Goal: Complete application form: Complete application form

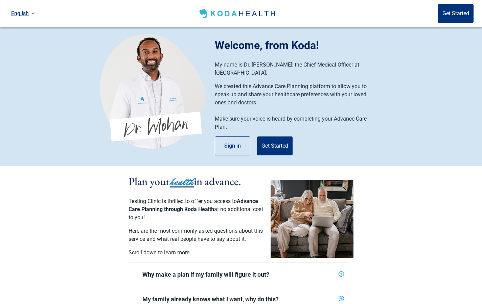
click at [22, 14] on link "English" at bounding box center [22, 13] width 29 height 11
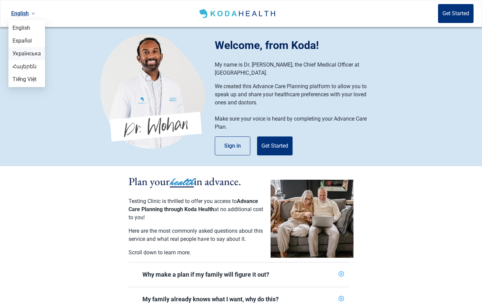
click at [28, 54] on span "Українська" at bounding box center [27, 53] width 28 height 7
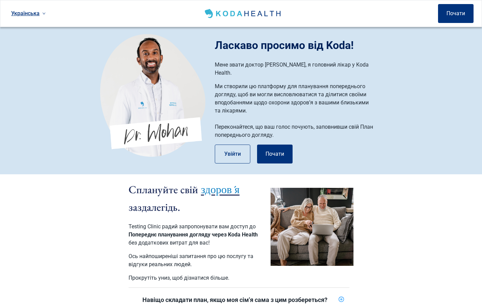
click at [32, 13] on link "Українська" at bounding box center [28, 13] width 40 height 11
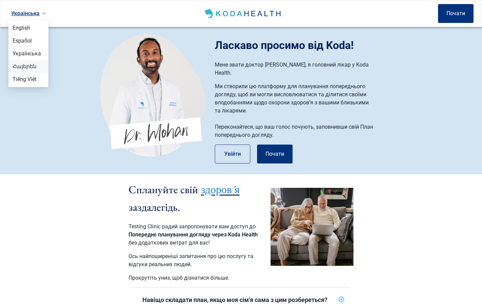
click at [25, 68] on span "Հայերեն" at bounding box center [29, 66] width 32 height 7
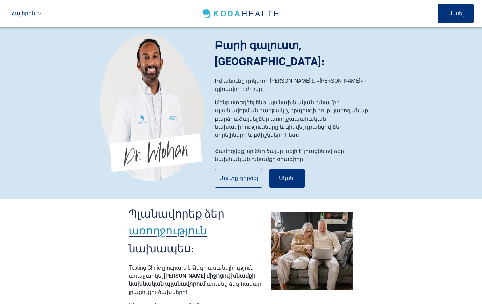
click at [30, 14] on link "Հայերեն" at bounding box center [25, 13] width 35 height 11
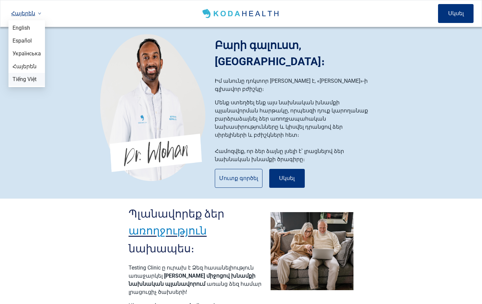
click at [26, 79] on span "Tiếng Việt" at bounding box center [27, 79] width 28 height 7
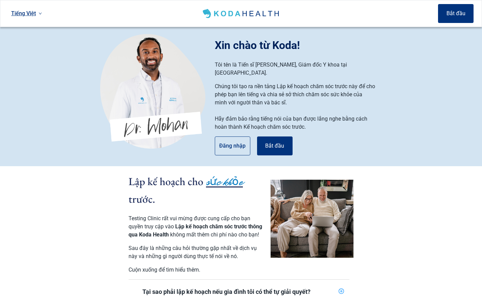
click at [26, 13] on link "Tiếng Việt" at bounding box center [26, 13] width 36 height 11
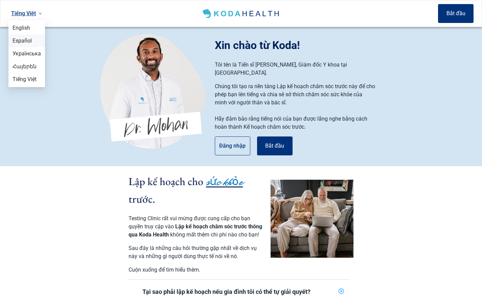
click at [24, 35] on li "Español" at bounding box center [26, 40] width 37 height 13
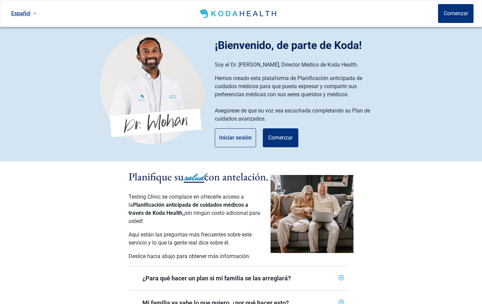
click at [24, 16] on link "Español" at bounding box center [23, 13] width 31 height 11
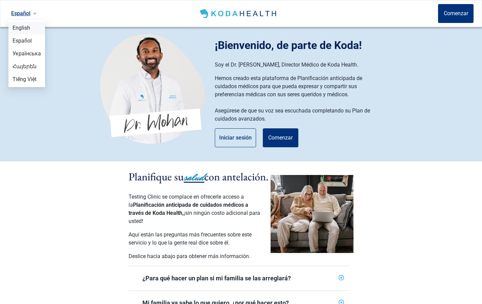
click at [22, 28] on span "English" at bounding box center [27, 27] width 28 height 7
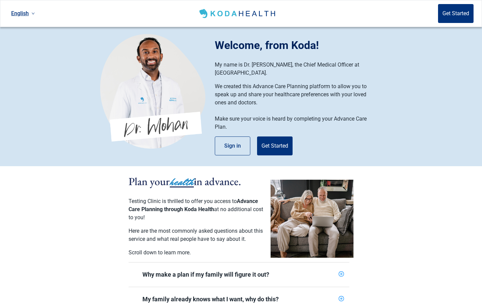
click at [24, 12] on link "English" at bounding box center [22, 13] width 29 height 11
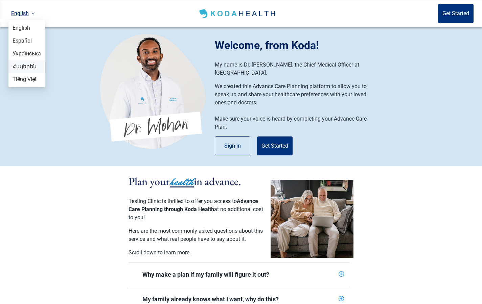
click at [31, 66] on span "Հայերեն" at bounding box center [27, 66] width 28 height 7
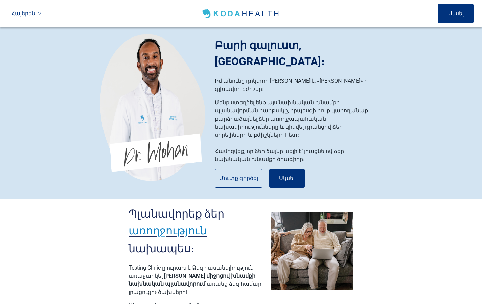
click at [30, 14] on link "Հայերեն" at bounding box center [25, 13] width 35 height 11
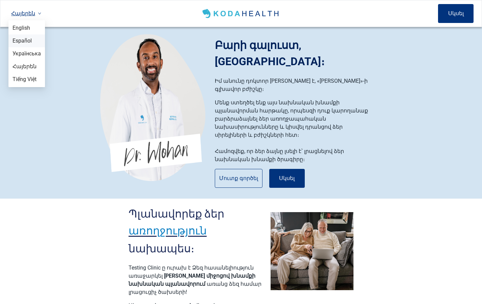
click at [26, 38] on span "Español" at bounding box center [27, 40] width 28 height 7
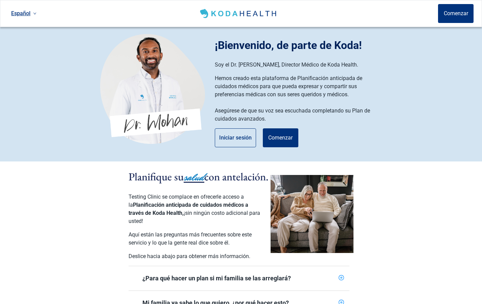
click at [22, 12] on link "Español" at bounding box center [23, 13] width 31 height 11
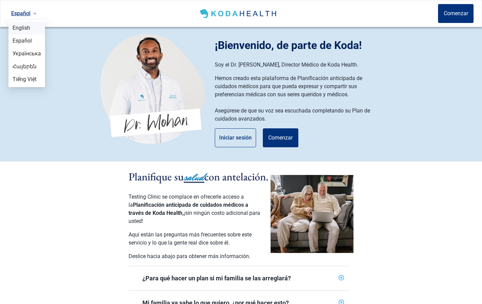
click at [18, 29] on span "English" at bounding box center [27, 27] width 28 height 7
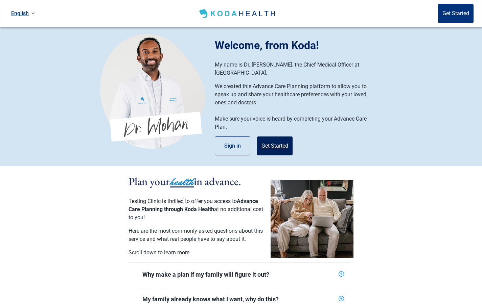
click at [283, 138] on button "Get Started" at bounding box center [274, 146] width 35 height 19
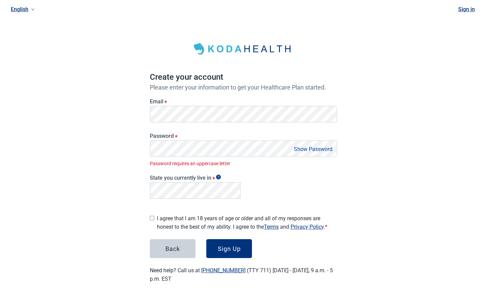
click at [300, 148] on button "Show Password" at bounding box center [313, 149] width 43 height 9
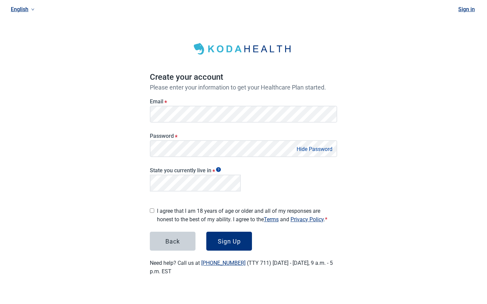
click at [269, 175] on div "State you currently live in *" at bounding box center [243, 178] width 193 height 37
click at [228, 238] on div "Sign Up" at bounding box center [229, 241] width 23 height 7
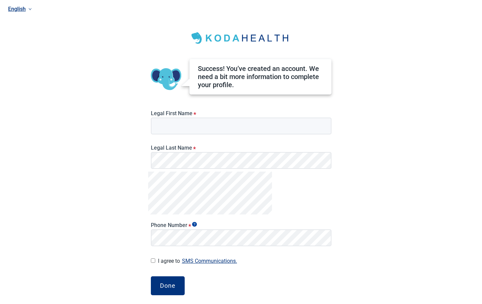
click at [26, 8] on link "English" at bounding box center [239, 8] width 468 height 11
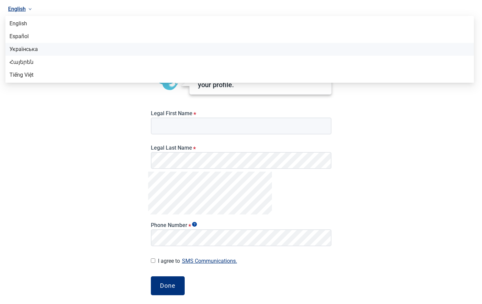
click at [24, 51] on span "Українська" at bounding box center [239, 49] width 460 height 7
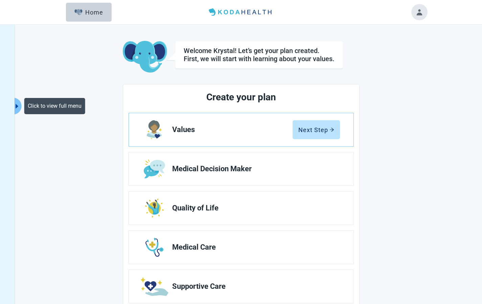
click at [19, 105] on icon "caret-right" at bounding box center [17, 106] width 6 height 6
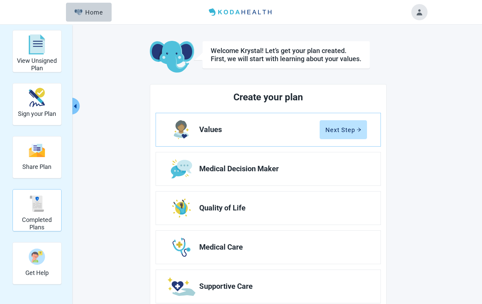
click at [41, 213] on div "Completed Plans" at bounding box center [37, 203] width 43 height 25
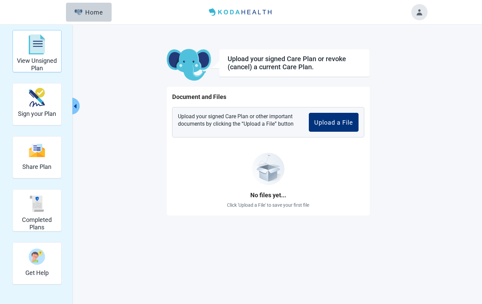
click at [38, 57] on div "View Unsigned Plan" at bounding box center [37, 51] width 43 height 39
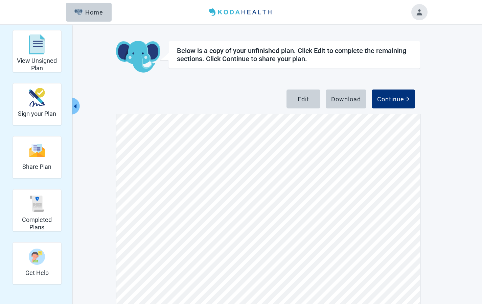
scroll to position [188, 0]
click at [419, 12] on button "Toggle account menu" at bounding box center [419, 12] width 16 height 16
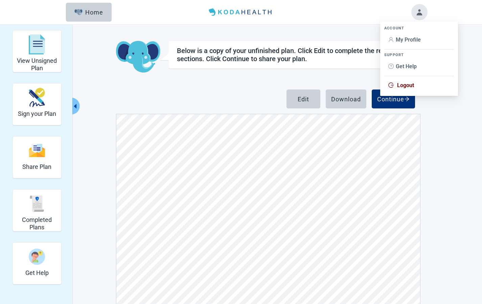
click at [406, 41] on span "My Profile" at bounding box center [407, 40] width 25 height 6
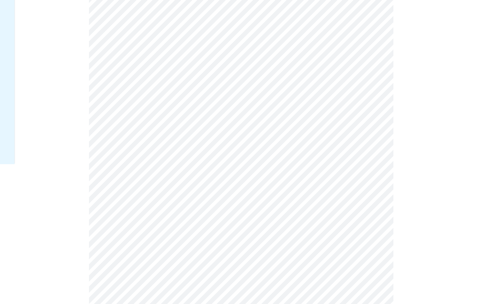
scroll to position [201, 0]
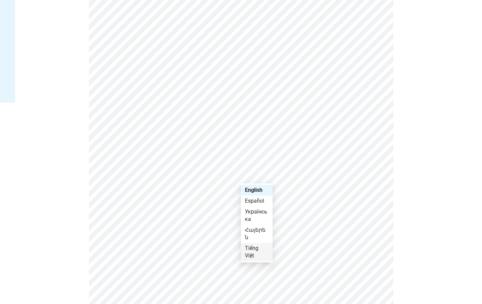
click at [254, 249] on div "Tiếng Việt" at bounding box center [257, 252] width 24 height 15
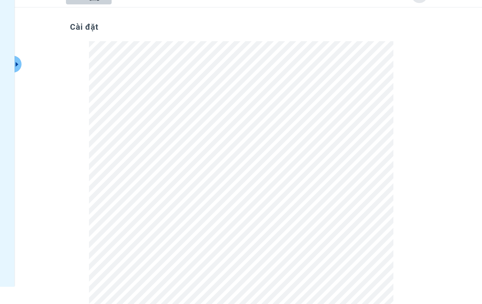
scroll to position [0, 0]
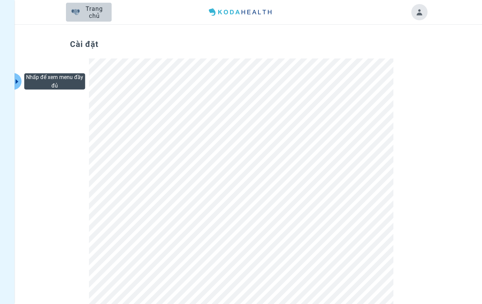
click at [18, 79] on icon "caret-right" at bounding box center [17, 81] width 6 height 6
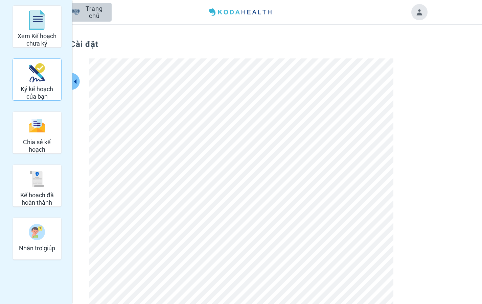
click at [31, 82] on img "Ký kế hoạch của bạn" at bounding box center [37, 72] width 16 height 19
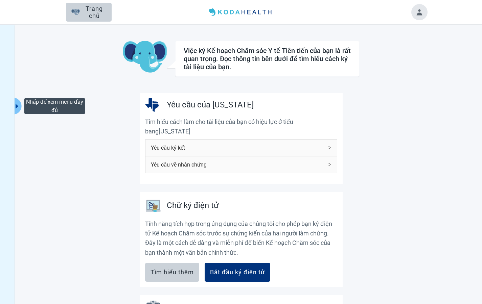
click at [18, 106] on icon "caret-right" at bounding box center [17, 106] width 3 height 4
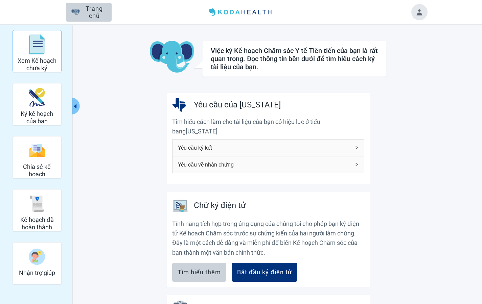
click at [25, 54] on div "Xem Kế hoạch chưa ký" at bounding box center [37, 44] width 43 height 25
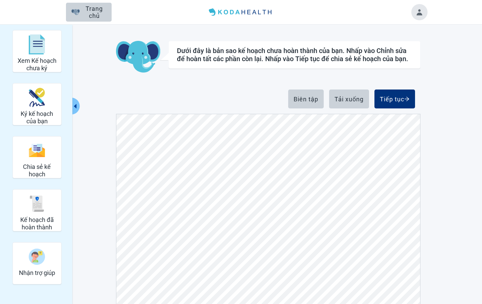
scroll to position [4824, 0]
click at [101, 15] on div "Trang chủ" at bounding box center [88, 12] width 35 height 7
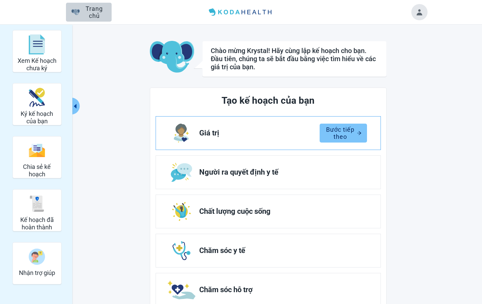
click at [339, 131] on div "Bước tiếp theo" at bounding box center [343, 133] width 37 height 7
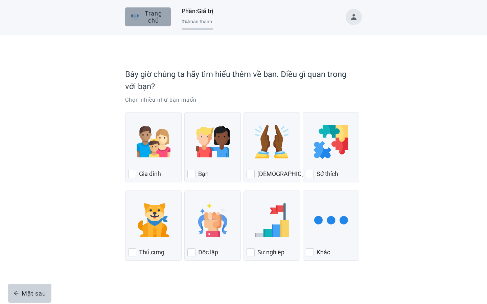
click at [153, 20] on div "Trang chủ" at bounding box center [147, 17] width 35 height 7
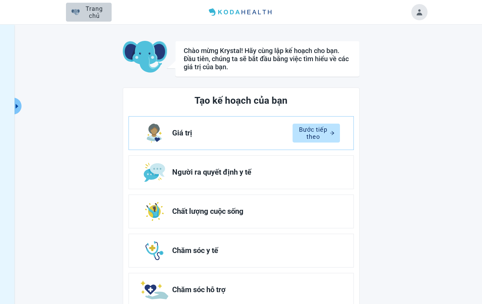
scroll to position [57, 0]
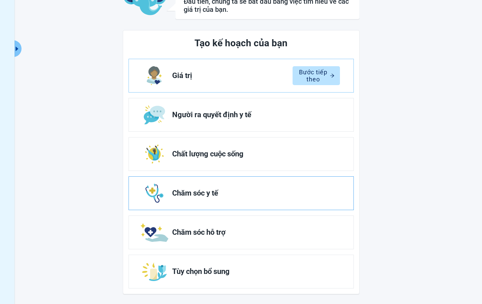
click at [191, 184] on link "Chăm sóc y tế" at bounding box center [241, 193] width 224 height 33
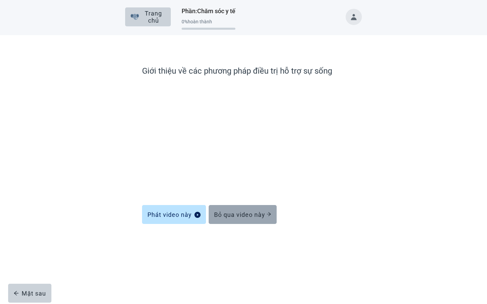
click at [238, 217] on div "Bỏ qua video này" at bounding box center [242, 214] width 57 height 7
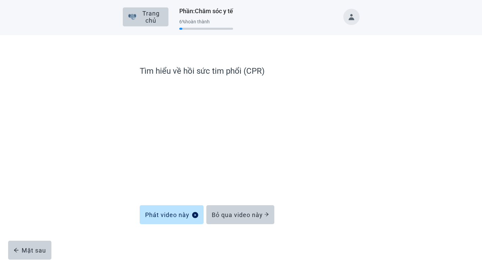
click at [351, 16] on button "Toggle account menu" at bounding box center [351, 17] width 16 height 16
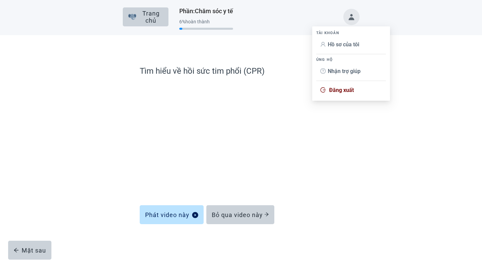
click at [342, 45] on span "Hồ sơ của tôi" at bounding box center [342, 44] width 31 height 6
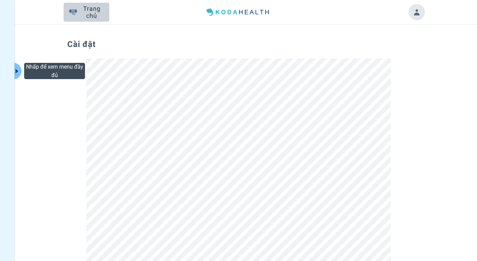
click at [15, 71] on icon "caret-right" at bounding box center [17, 71] width 6 height 6
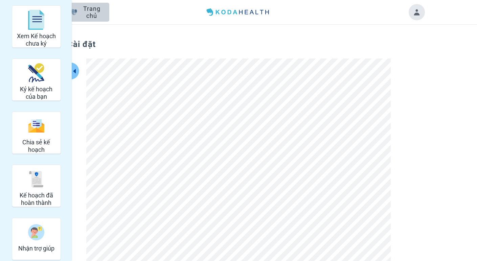
click at [419, 9] on button "Toggle account menu" at bounding box center [416, 12] width 16 height 16
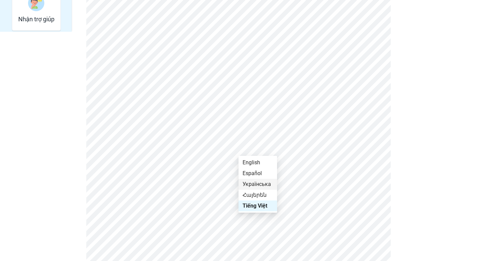
click at [257, 185] on div "Українська" at bounding box center [257, 183] width 30 height 7
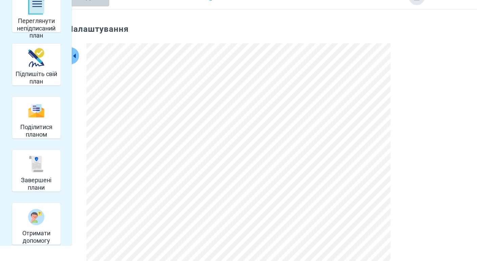
scroll to position [0, 0]
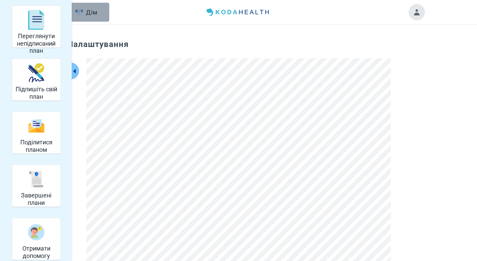
click at [93, 14] on div "Дім" at bounding box center [86, 12] width 23 height 7
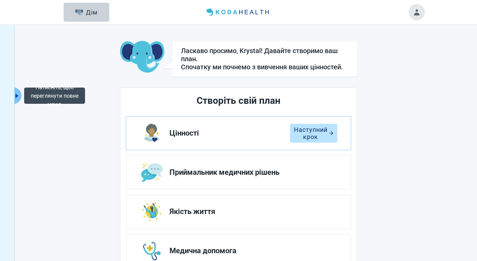
click at [17, 96] on icon "caret-right" at bounding box center [17, 96] width 3 height 4
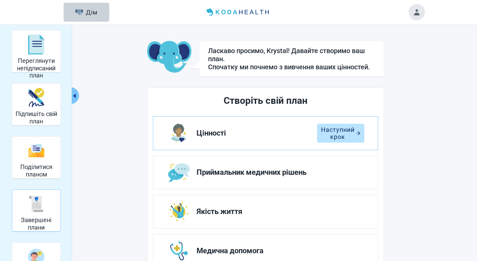
click at [44, 218] on h2 "Завершені плани" at bounding box center [36, 223] width 43 height 15
